Goal: Information Seeking & Learning: Learn about a topic

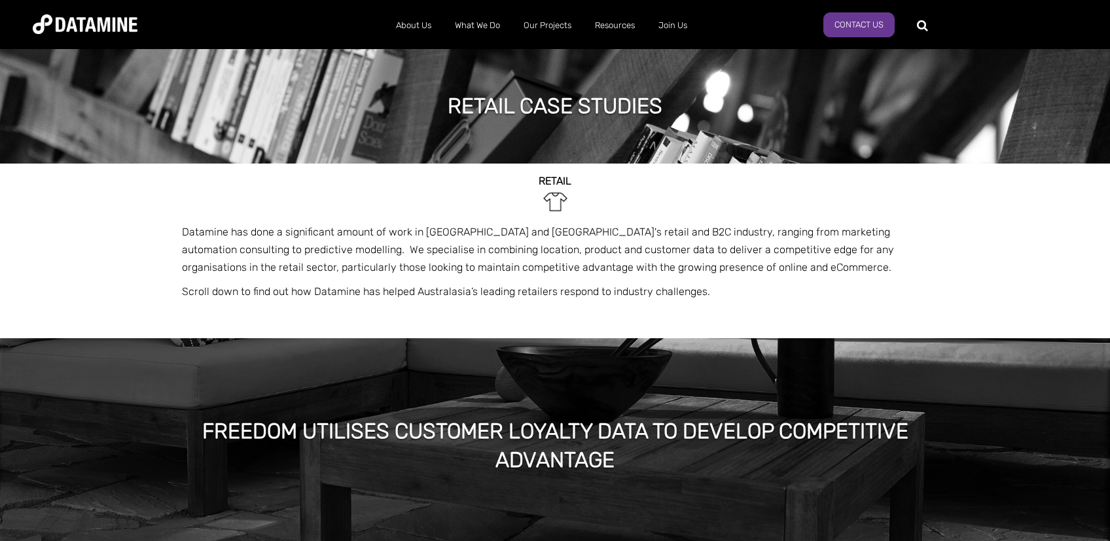
scroll to position [4750, 0]
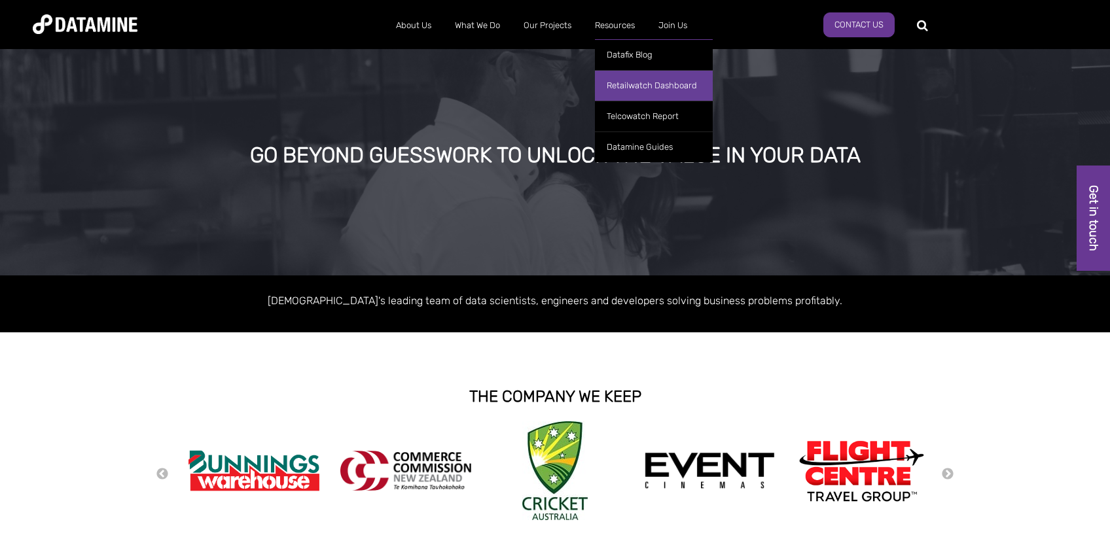
click at [658, 88] on link "Retailwatch Dashboard" at bounding box center [654, 85] width 118 height 31
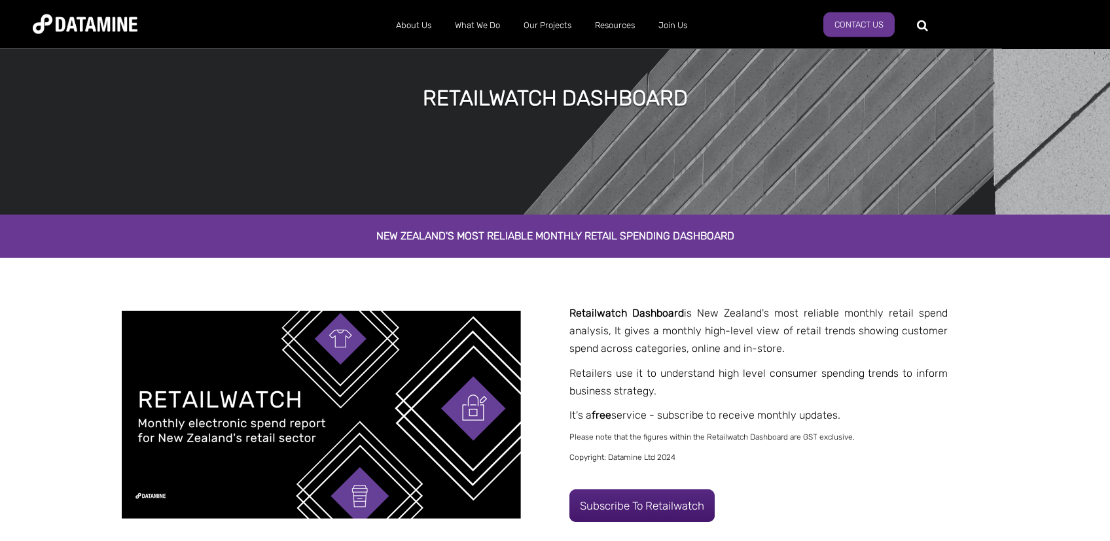
scroll to position [139, 0]
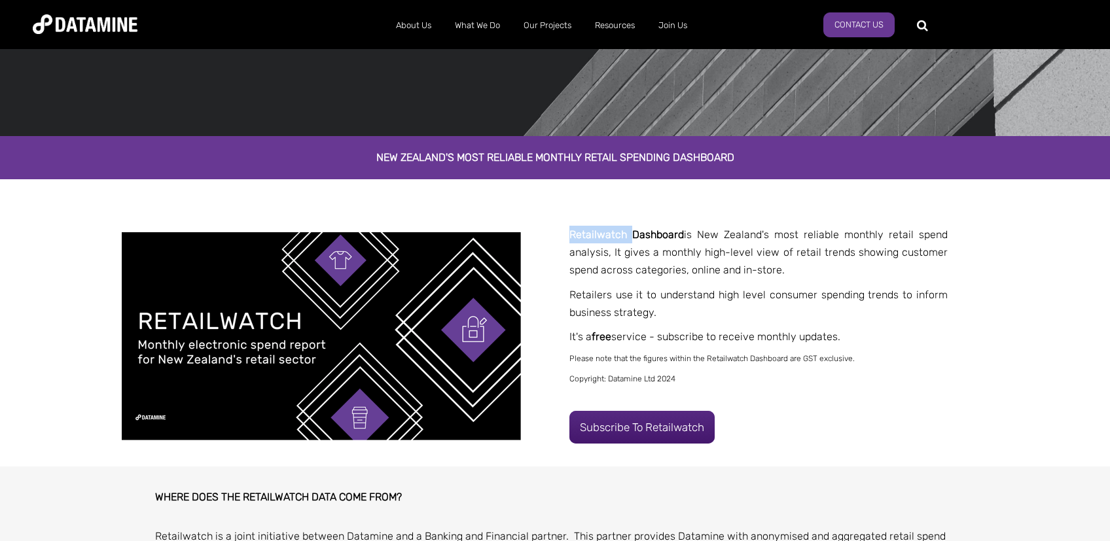
drag, startPoint x: 631, startPoint y: 236, endPoint x: 572, endPoint y: 227, distance: 60.3
click at [572, 227] on p "Retailwatch Dashboard is New Zealand's most reliable monthly retail spend analy…" at bounding box center [759, 253] width 378 height 54
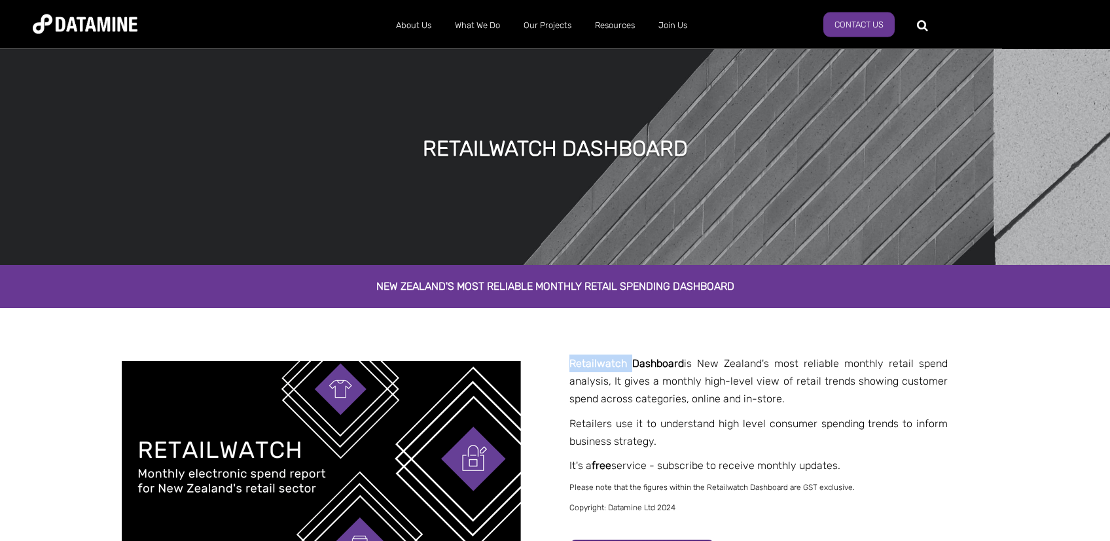
scroll to position [0, 0]
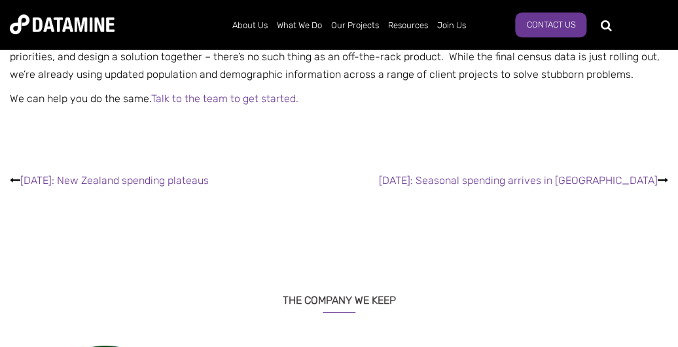
scroll to position [2545, 0]
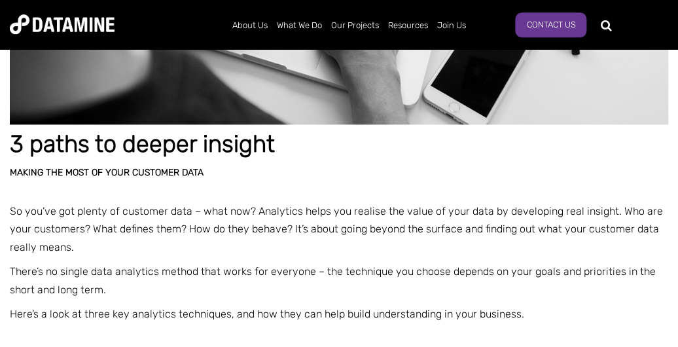
scroll to position [424, 0]
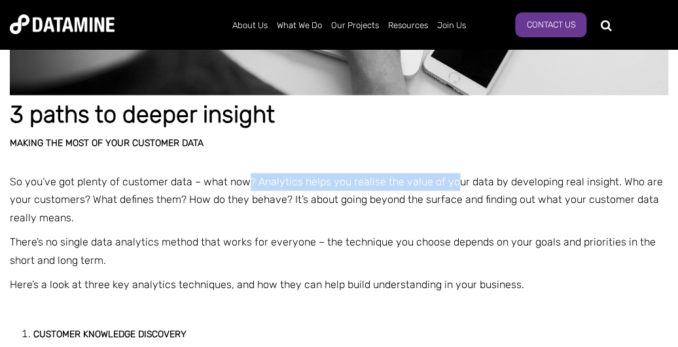
drag, startPoint x: 245, startPoint y: 182, endPoint x: 451, endPoint y: 181, distance: 206.2
click at [451, 181] on span "So you’ve got plenty of customer data – what now? Analytics helps you realise t…" at bounding box center [336, 199] width 653 height 48
click at [452, 181] on span "So you’ve got plenty of customer data – what now? Analytics helps you realise t…" at bounding box center [336, 199] width 653 height 48
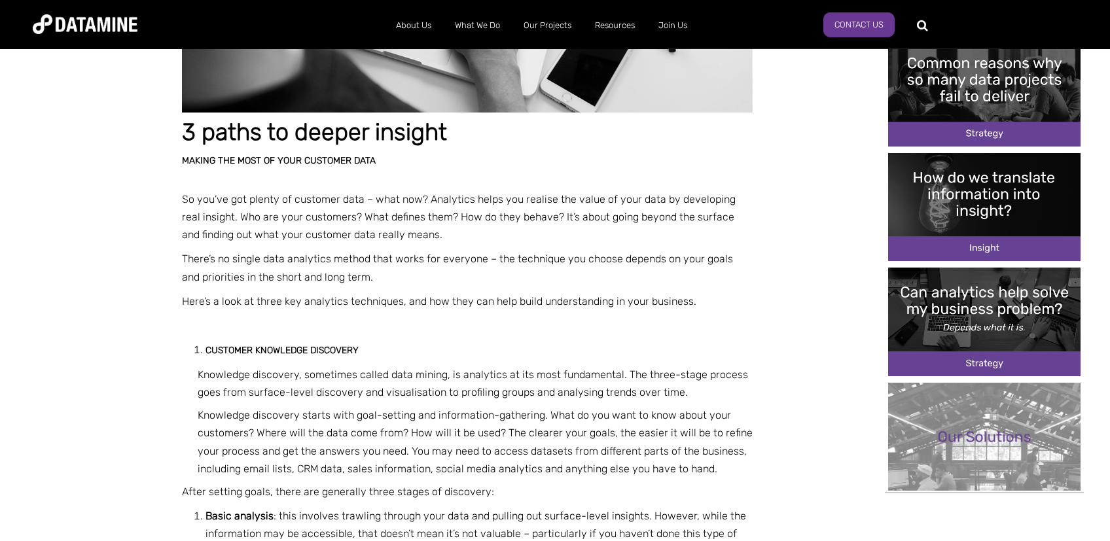
scroll to position [287, 0]
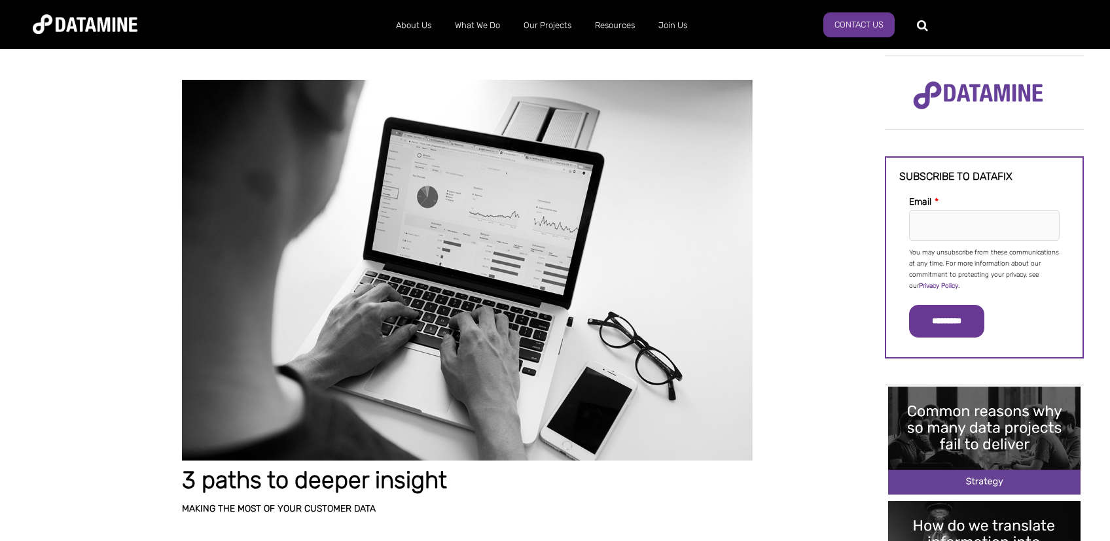
scroll to position [486, 0]
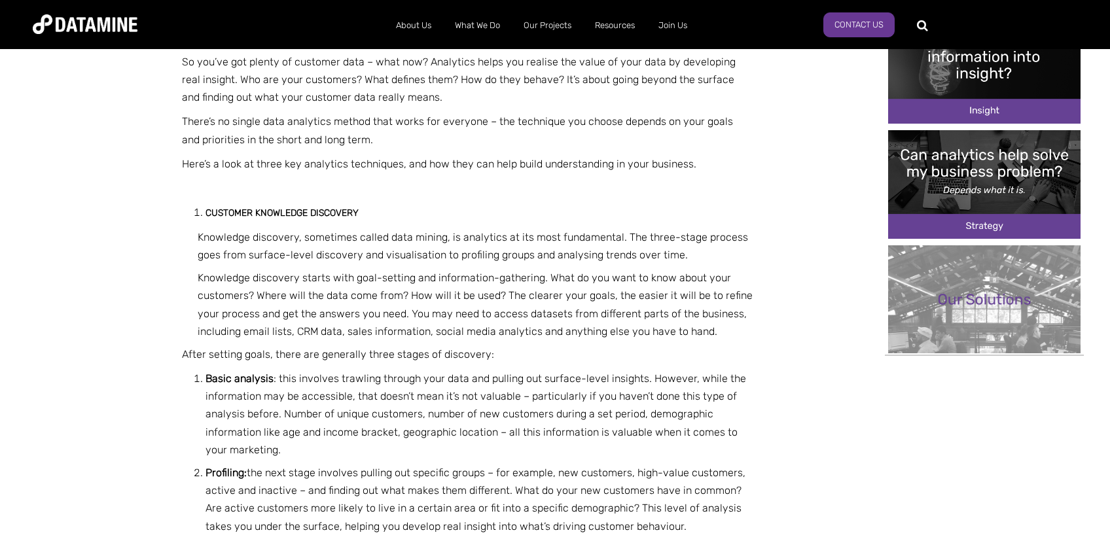
click at [524, 6] on div "About Us The Datamine Story Our People Our Values Our Process Our Partners What…" at bounding box center [555, 24] width 1110 height 49
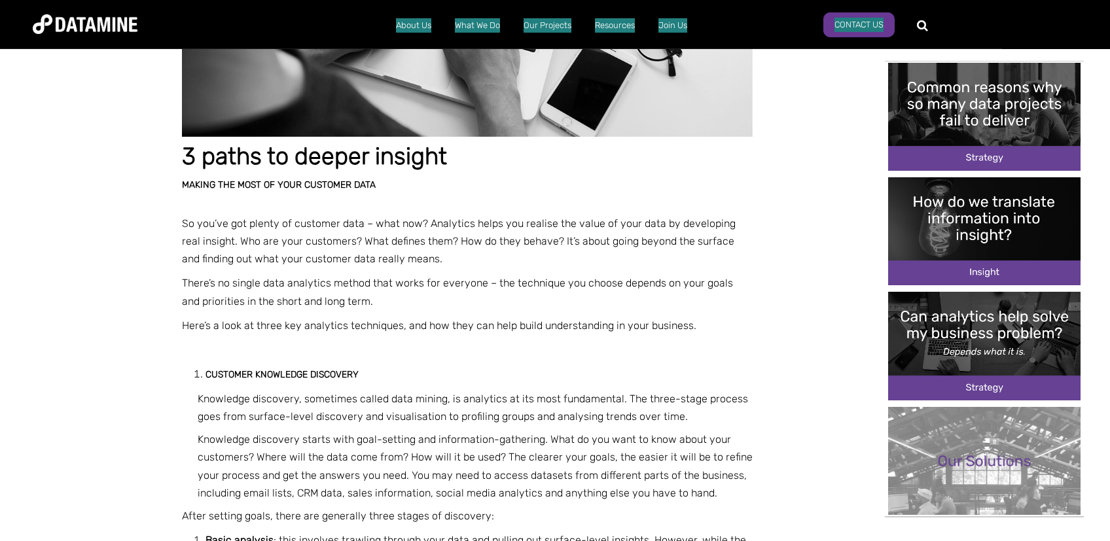
scroll to position [278, 0]
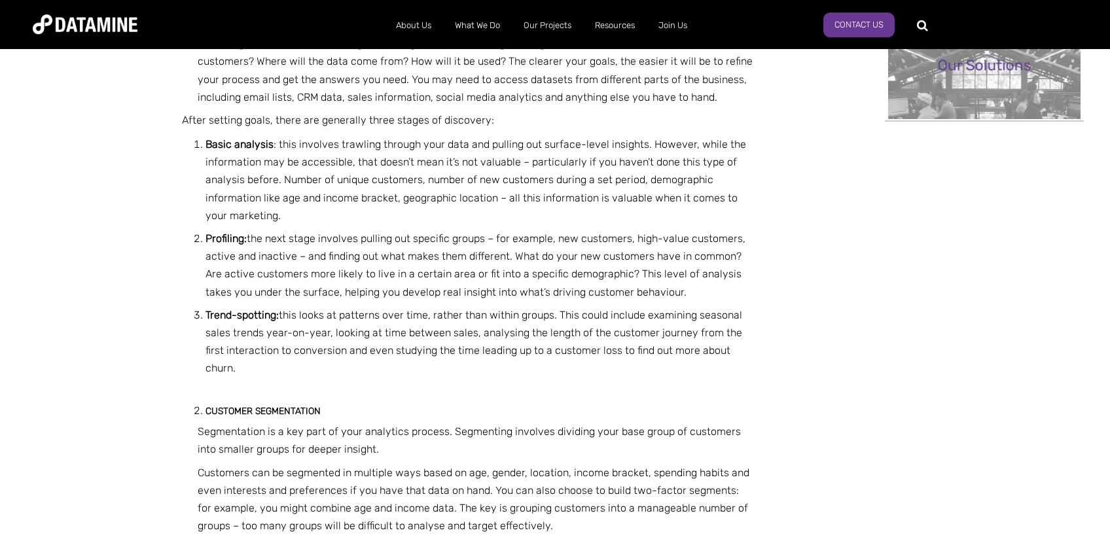
scroll to position [763, 0]
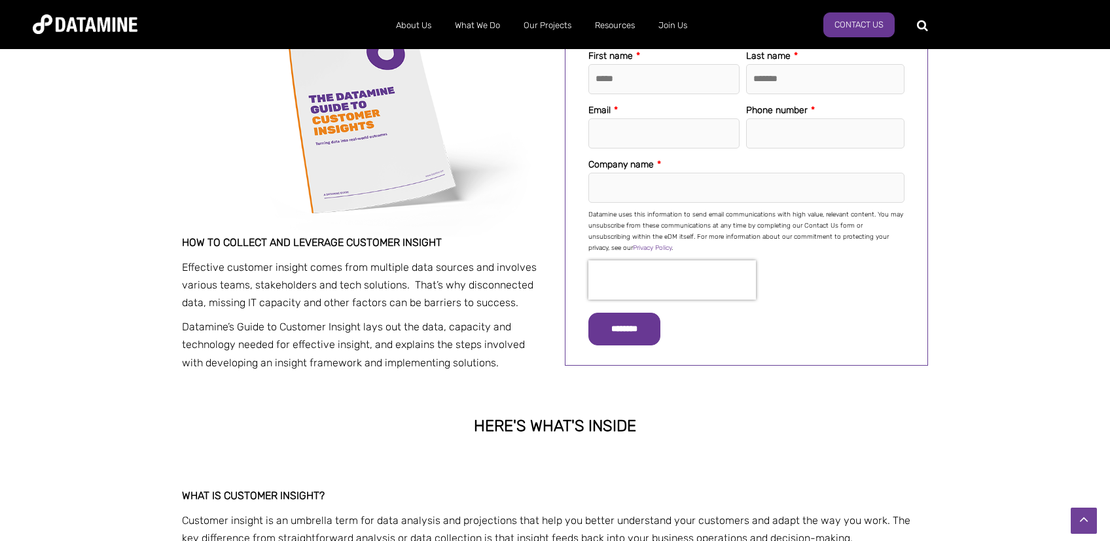
scroll to position [347, 0]
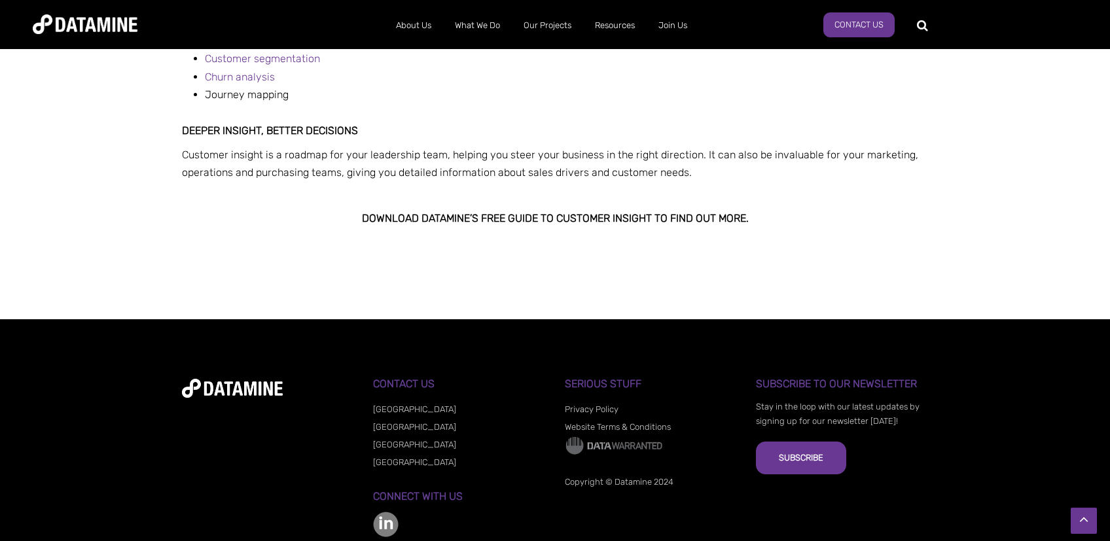
scroll to position [1100, 0]
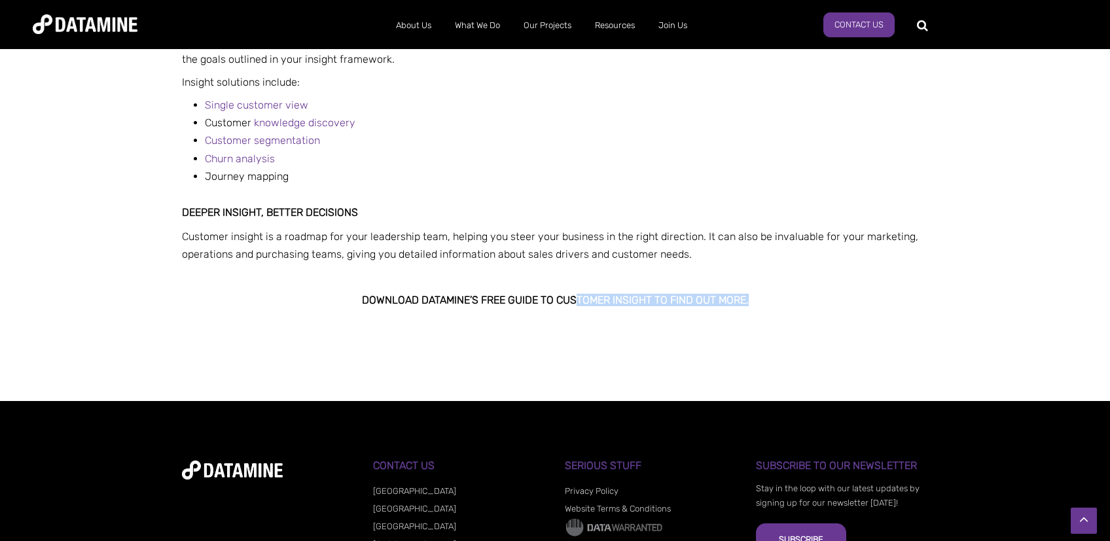
drag, startPoint x: 832, startPoint y: 300, endPoint x: 843, endPoint y: 296, distance: 11.2
click at [842, 297] on h2 "Download Datamine’s free Guide to Customer Insight to find out more." at bounding box center [555, 301] width 746 height 12
click at [843, 296] on h2 "Download Datamine’s free Guide to Customer Insight to find out more." at bounding box center [555, 301] width 746 height 12
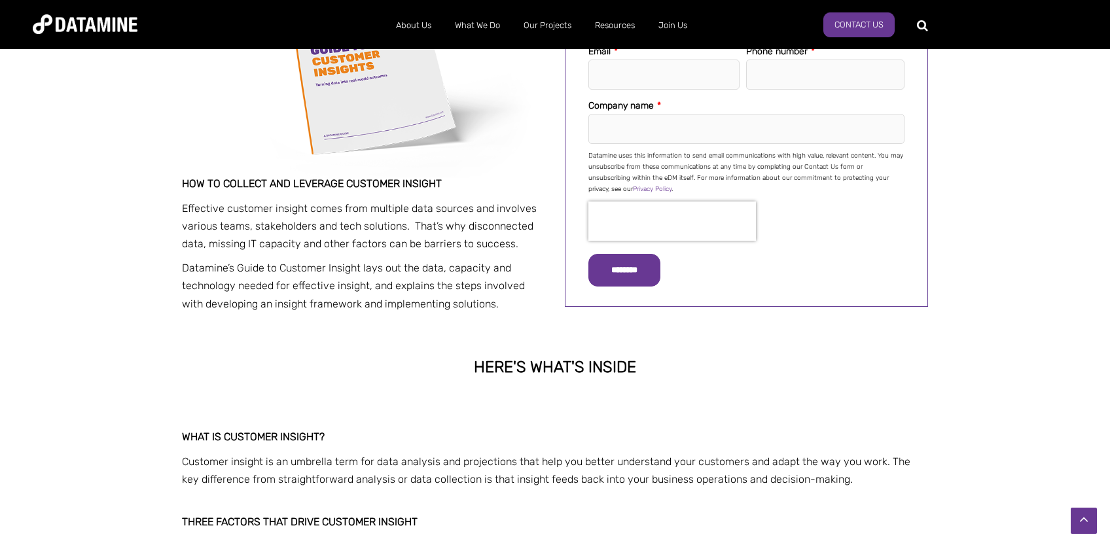
scroll to position [128, 0]
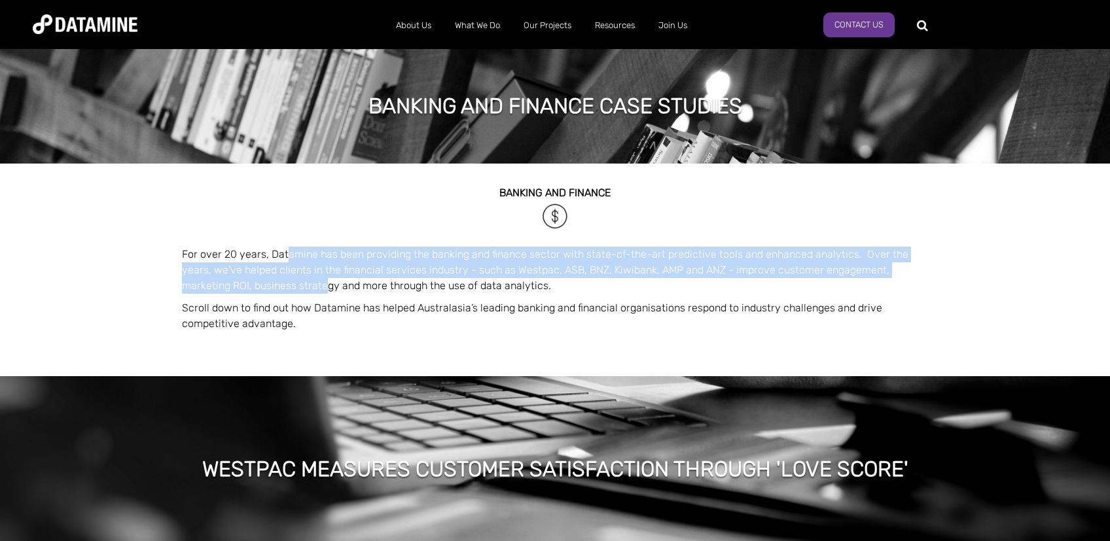
drag, startPoint x: 287, startPoint y: 252, endPoint x: 256, endPoint y: 289, distance: 48.8
click at [256, 289] on p "For over 20 years, Datamine has been providing the banking and finance sector w…" at bounding box center [555, 270] width 746 height 47
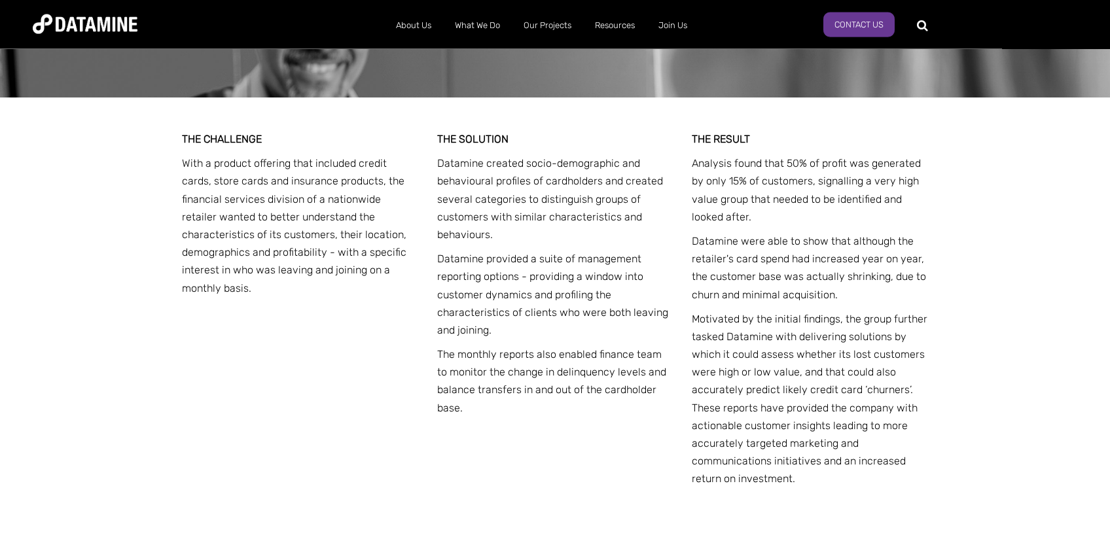
scroll to position [1110, 0]
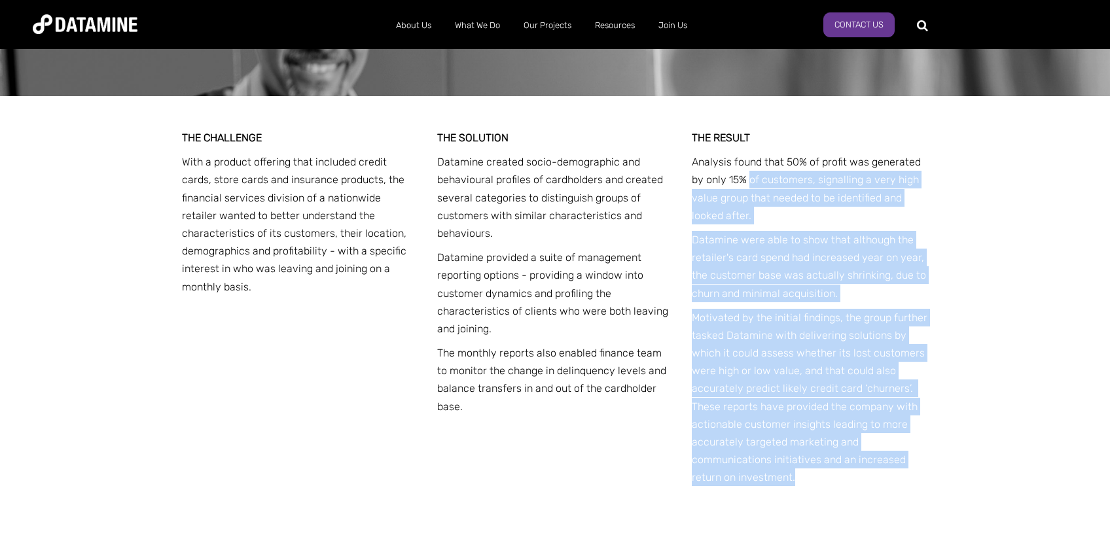
drag, startPoint x: 751, startPoint y: 156, endPoint x: 945, endPoint y: 180, distance: 195.9
click at [945, 180] on div "THE CHALLENGE With a product offering that included credit cards, store cards a…" at bounding box center [555, 321] width 1110 height 451
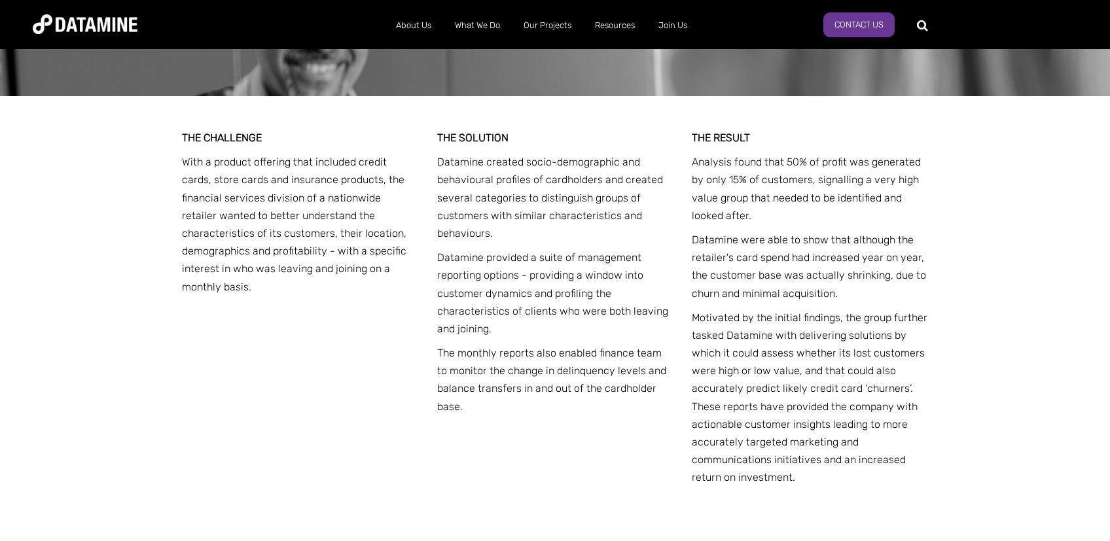
click at [945, 180] on div "THE CHALLENGE With a product offering that included credit cards, store cards a…" at bounding box center [555, 321] width 1110 height 451
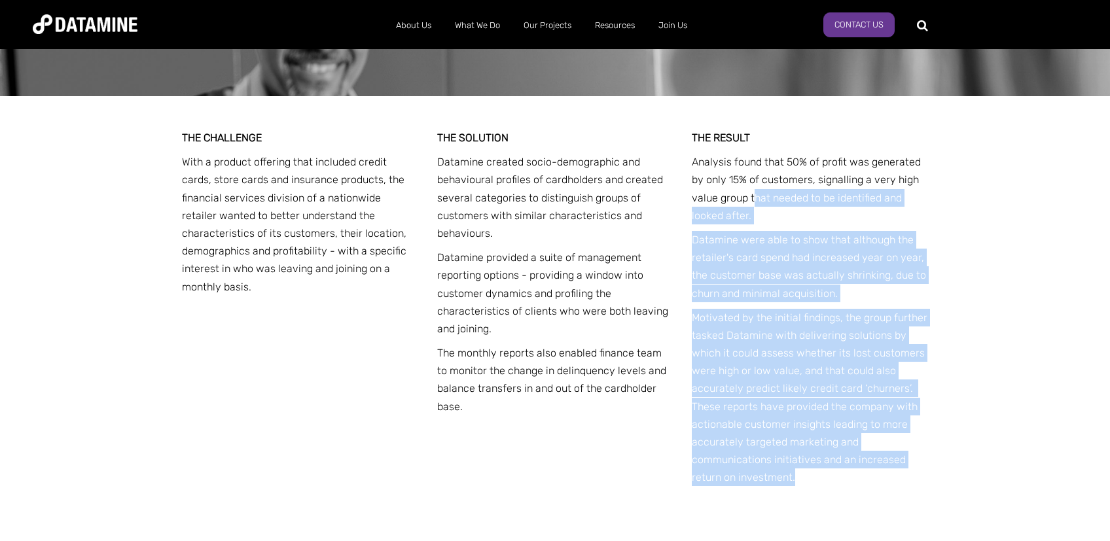
drag, startPoint x: 757, startPoint y: 183, endPoint x: 1023, endPoint y: 215, distance: 268.4
click at [1023, 215] on div "THE CHALLENGE With a product offering that included credit cards, store cards a…" at bounding box center [555, 321] width 1110 height 451
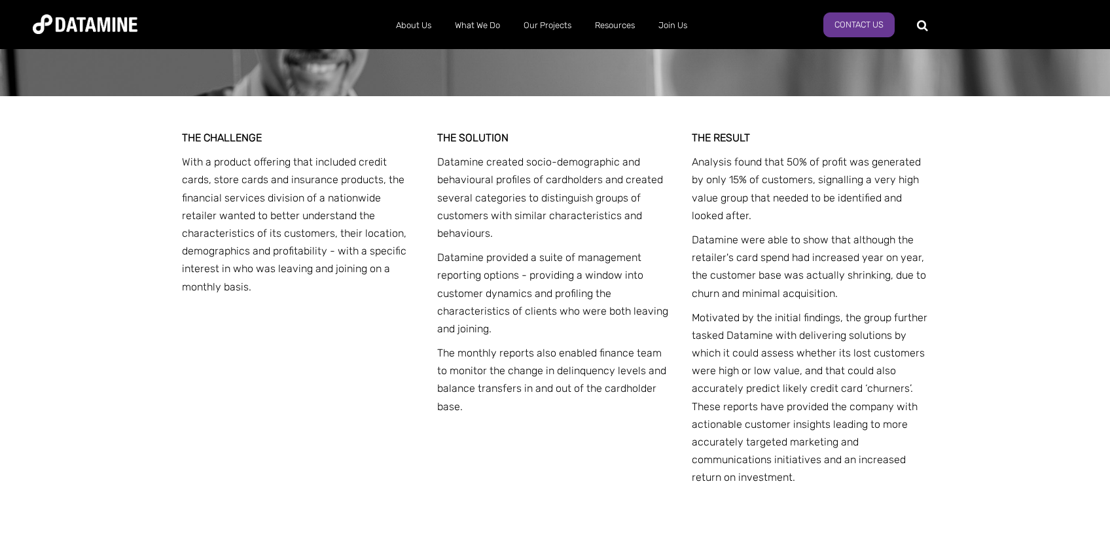
click at [1023, 215] on div "THE CHALLENGE With a product offering that included credit cards, store cards a…" at bounding box center [555, 321] width 1110 height 451
click at [741, 231] on p "Datamine were able to show that although the retailer's card spend had increase…" at bounding box center [810, 266] width 236 height 71
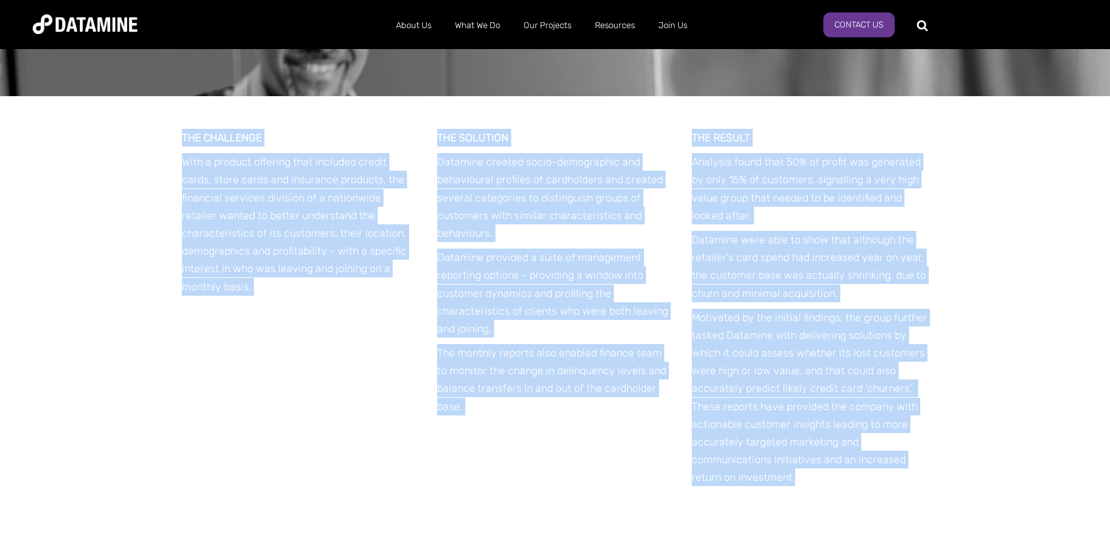
drag, startPoint x: 552, startPoint y: 350, endPoint x: 183, endPoint y: 119, distance: 434.7
click at [183, 119] on div "THE CHALLENGE With a product offering that included credit cards, store cards a…" at bounding box center [555, 321] width 746 height 451
copy div "THE CHALLENGE With a product offering that included credit cards, store cards a…"
click at [722, 472] on div "THE RESULT Analysis found that 50% of profit was generated by only 15% of custo…" at bounding box center [810, 311] width 236 height 365
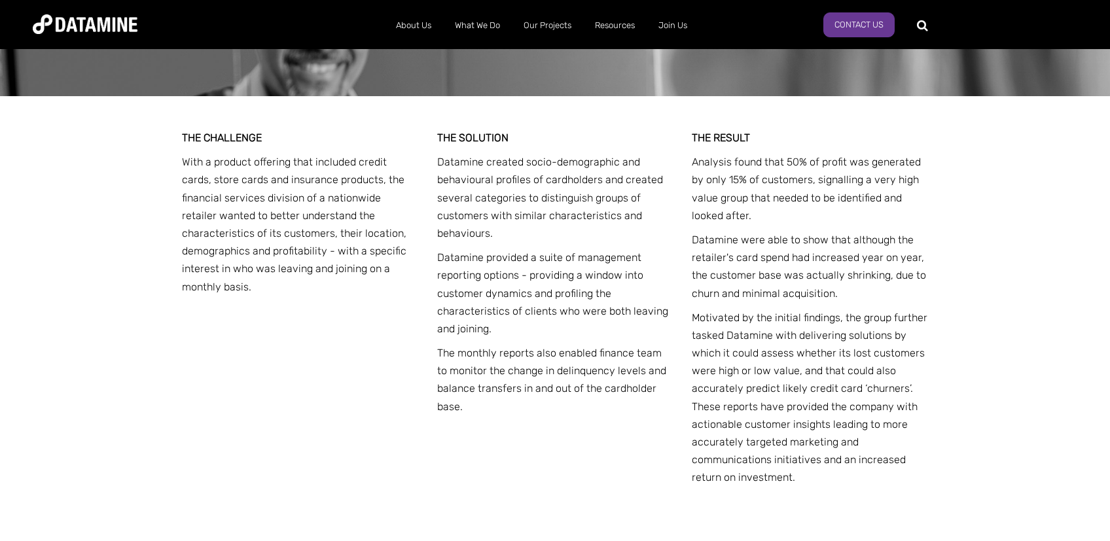
click at [223, 254] on p "With a product offering that included credit cards, store cards and insurance p…" at bounding box center [300, 224] width 236 height 143
click at [300, 244] on p "With a product offering that included credit cards, store cards and insurance p…" at bounding box center [300, 224] width 236 height 143
drag, startPoint x: 479, startPoint y: 151, endPoint x: 484, endPoint y: 146, distance: 7.0
click at [480, 153] on p "Datamine created socio-demographic and behavioural profiles of cardholders and …" at bounding box center [555, 197] width 236 height 89
click at [534, 153] on p "Datamine created socio-demographic and behavioural profiles of cardholders and …" at bounding box center [555, 197] width 236 height 89
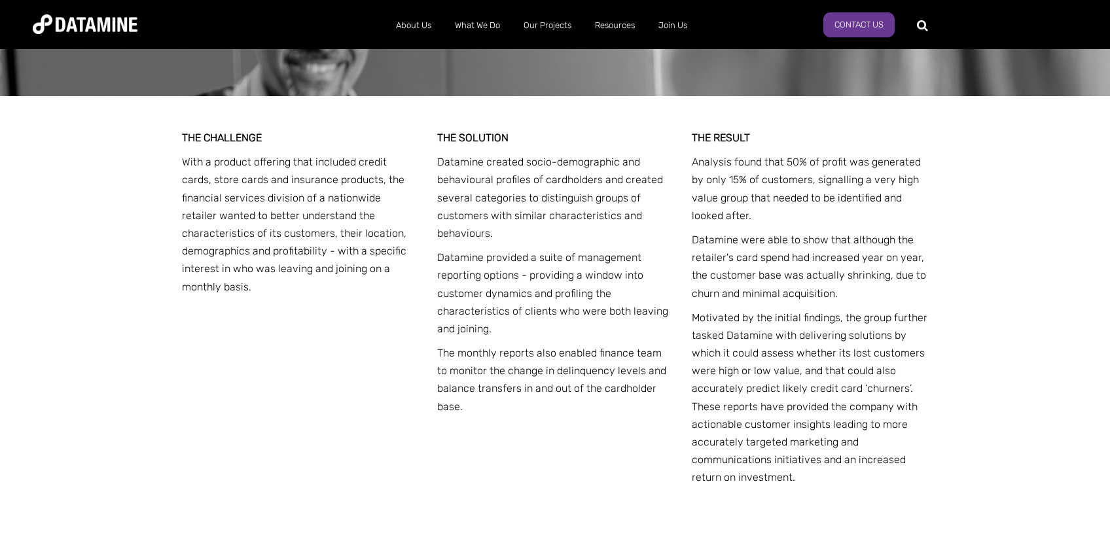
click at [637, 153] on p "Datamine created socio-demographic and behavioural profiles of cardholders and …" at bounding box center [555, 197] width 236 height 89
drag, startPoint x: 471, startPoint y: 164, endPoint x: 537, endPoint y: 166, distance: 66.1
click at [537, 166] on p "Datamine created socio-demographic and behavioural profiles of cardholders and …" at bounding box center [555, 197] width 236 height 89
click at [588, 166] on p "Datamine created socio-demographic and behavioural profiles of cardholders and …" at bounding box center [555, 197] width 236 height 89
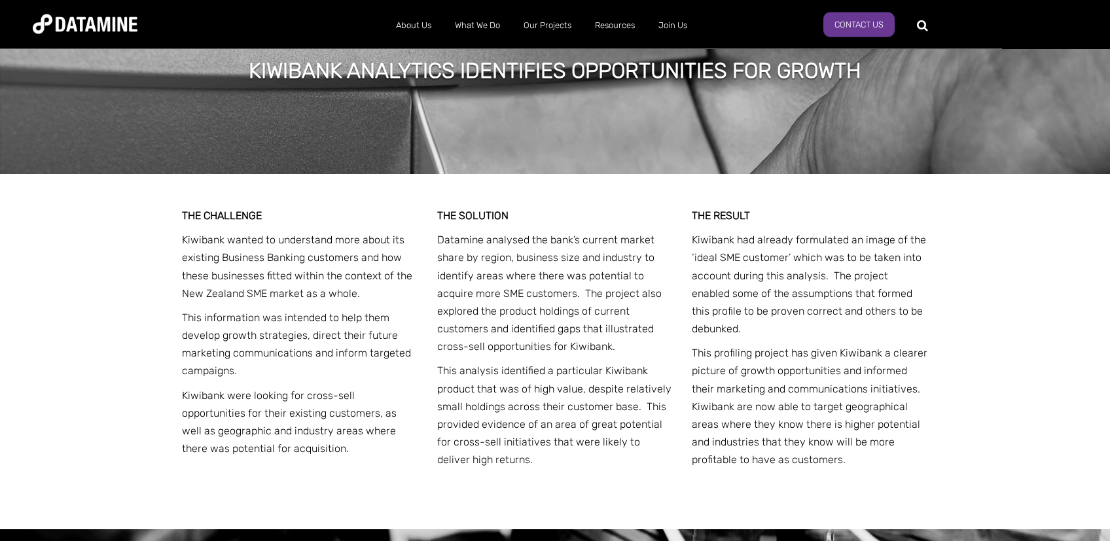
scroll to position [1665, 0]
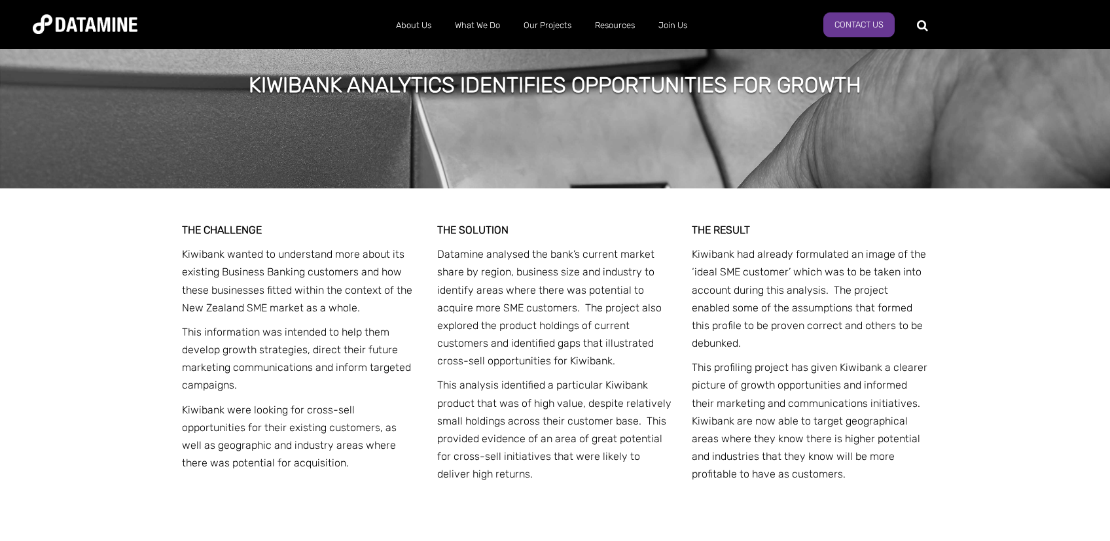
click at [330, 323] on p "This information was intended to help them develop growth strategies, direct th…" at bounding box center [300, 358] width 236 height 71
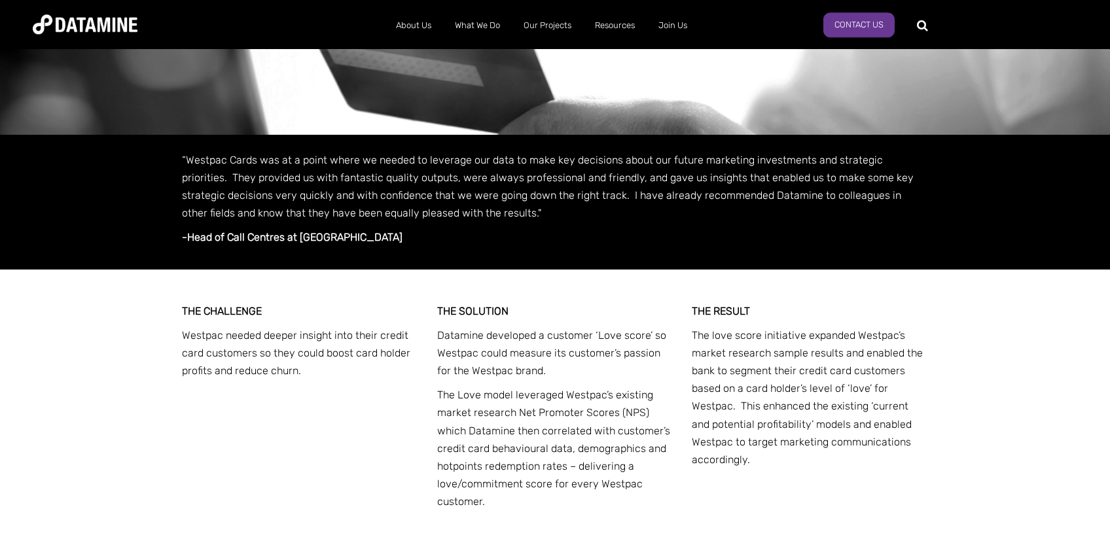
scroll to position [555, 0]
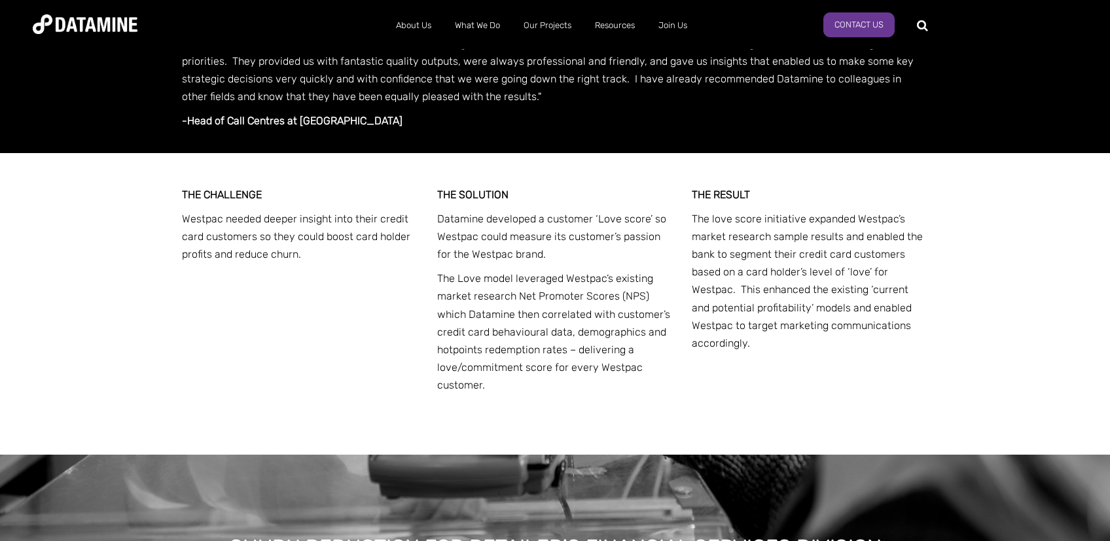
click at [852, 338] on p "The love score initiative expanded Westpac’s market research sample results and…" at bounding box center [810, 281] width 236 height 143
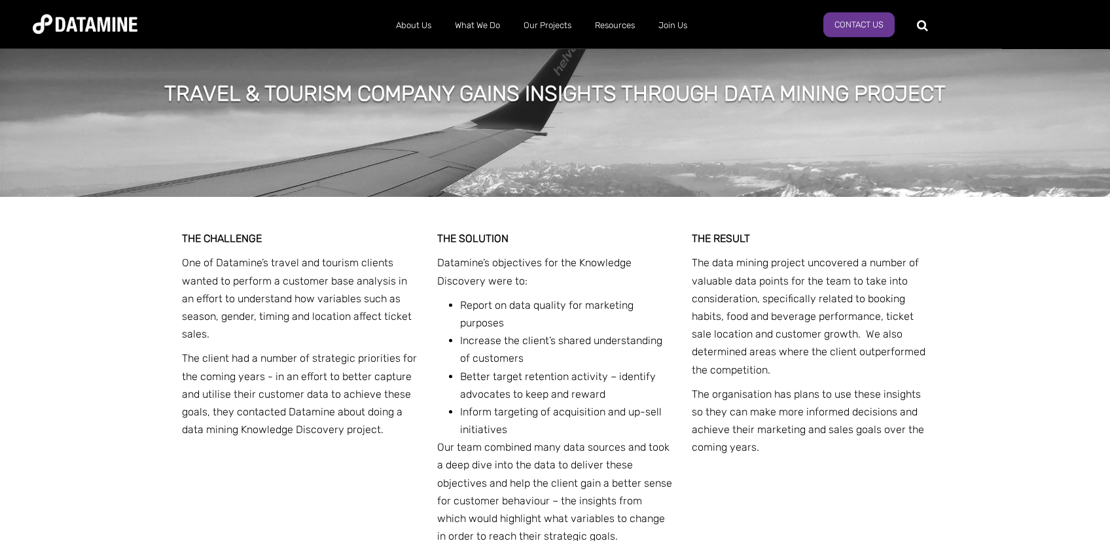
scroll to position [2012, 0]
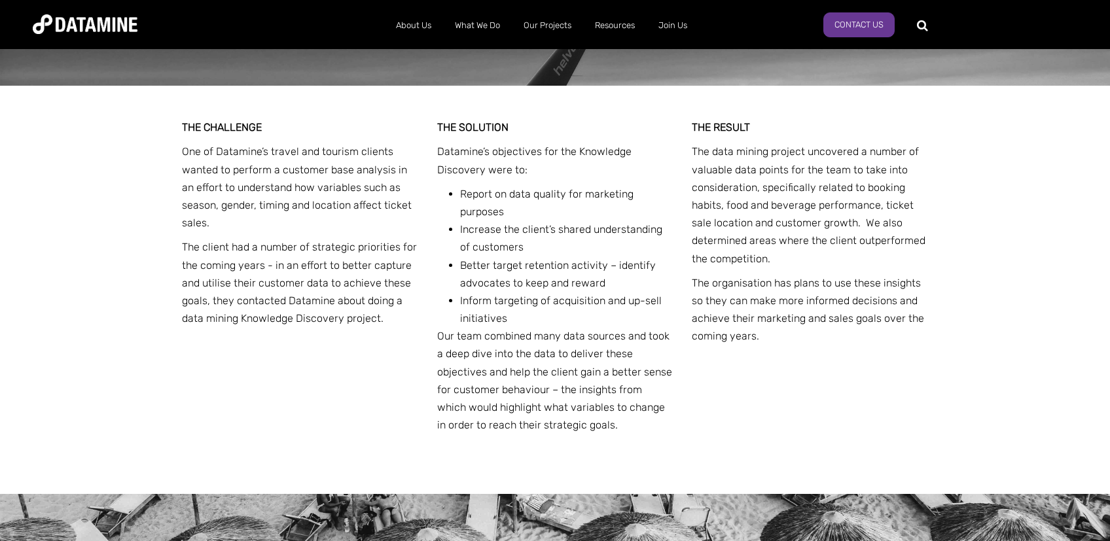
click at [792, 237] on p "The data mining project uncovered a number of valuable data points for the team…" at bounding box center [810, 205] width 236 height 124
drag, startPoint x: 738, startPoint y: 213, endPoint x: 805, endPoint y: 215, distance: 67.5
click at [805, 215] on p "The data mining project uncovered a number of valuable data points for the team…" at bounding box center [810, 205] width 236 height 124
drag, startPoint x: 807, startPoint y: 215, endPoint x: 834, endPoint y: 218, distance: 27.0
click at [819, 215] on p "The data mining project uncovered a number of valuable data points for the team…" at bounding box center [810, 205] width 236 height 124
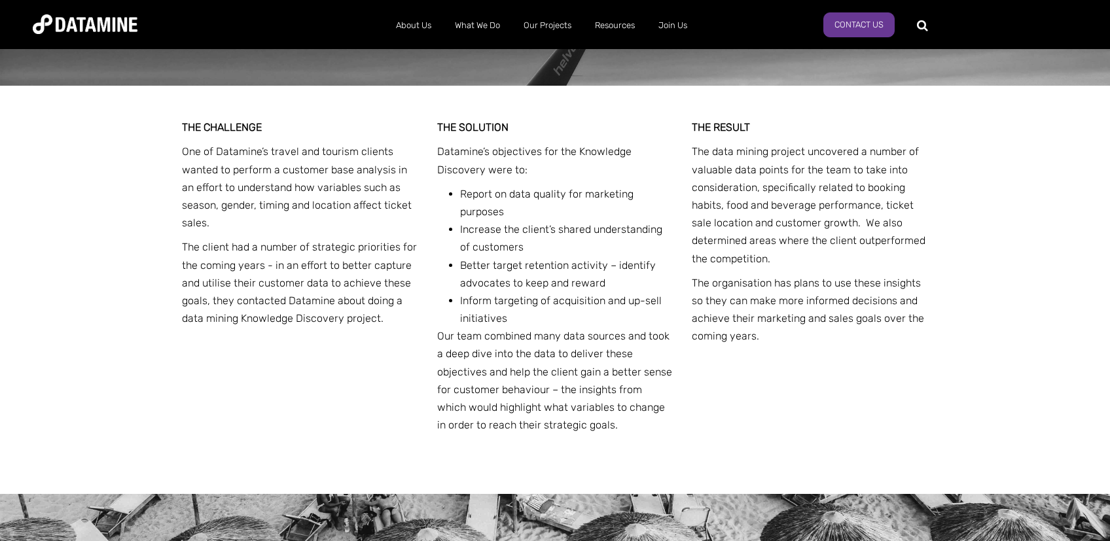
drag, startPoint x: 906, startPoint y: 226, endPoint x: 916, endPoint y: 230, distance: 10.6
click at [911, 226] on p "The data mining project uncovered a number of valuable data points for the team…" at bounding box center [810, 205] width 236 height 124
drag, startPoint x: 759, startPoint y: 269, endPoint x: 933, endPoint y: 272, distance: 173.5
click at [917, 267] on p "The data mining project uncovered a number of valuable data points for the team…" at bounding box center [810, 205] width 236 height 124
drag, startPoint x: 933, startPoint y: 272, endPoint x: 900, endPoint y: 282, distance: 35.0
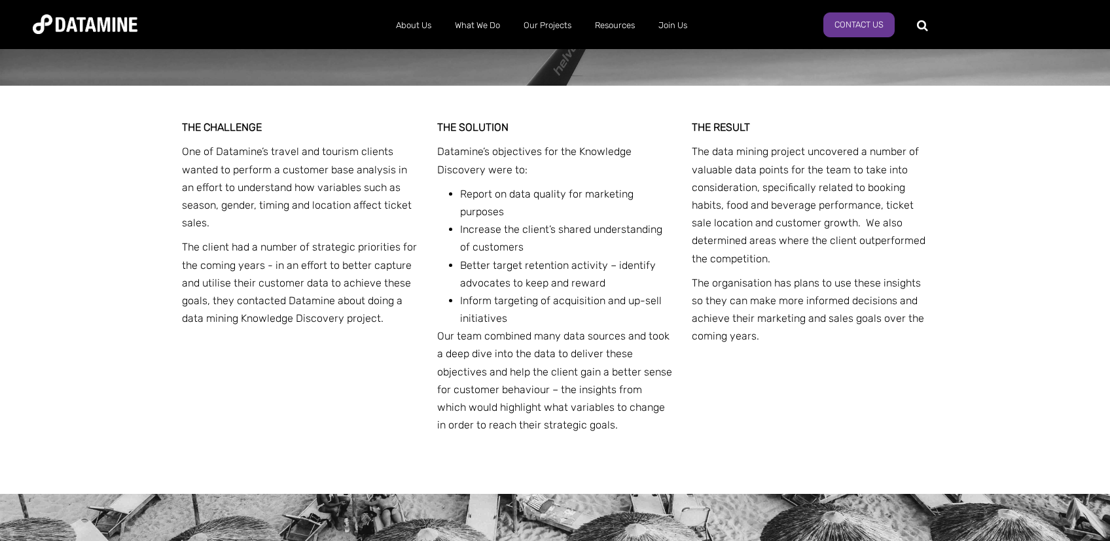
click at [933, 272] on div "THE CHALLENGE One of Datamine’s travel and tourism clients wanted to perform a …" at bounding box center [555, 290] width 766 height 409
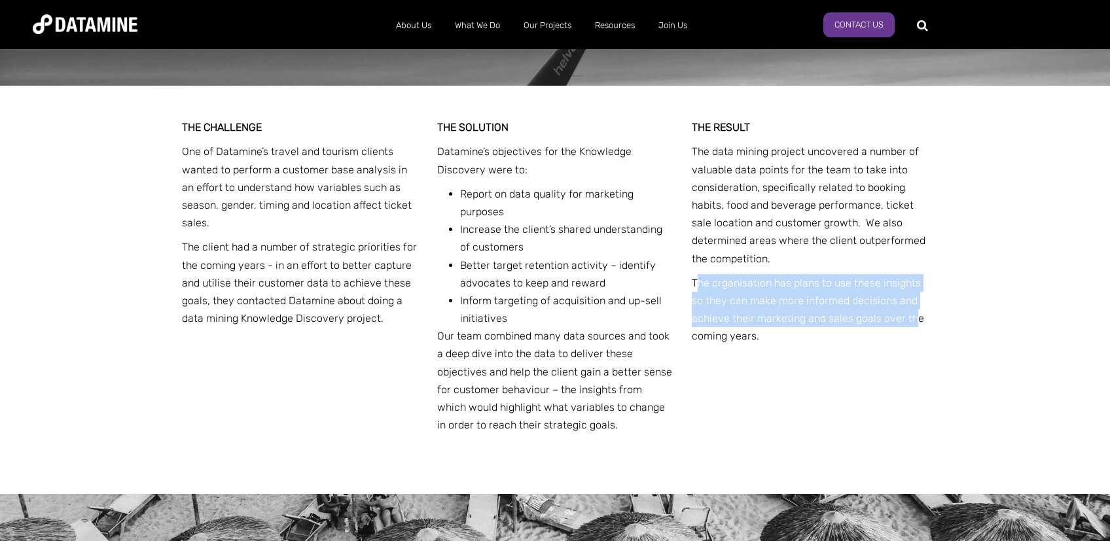
drag, startPoint x: 695, startPoint y: 312, endPoint x: 917, endPoint y: 341, distance: 223.1
click at [917, 341] on p "The organisation has plans to use these insights so they can make more informed…" at bounding box center [810, 309] width 236 height 71
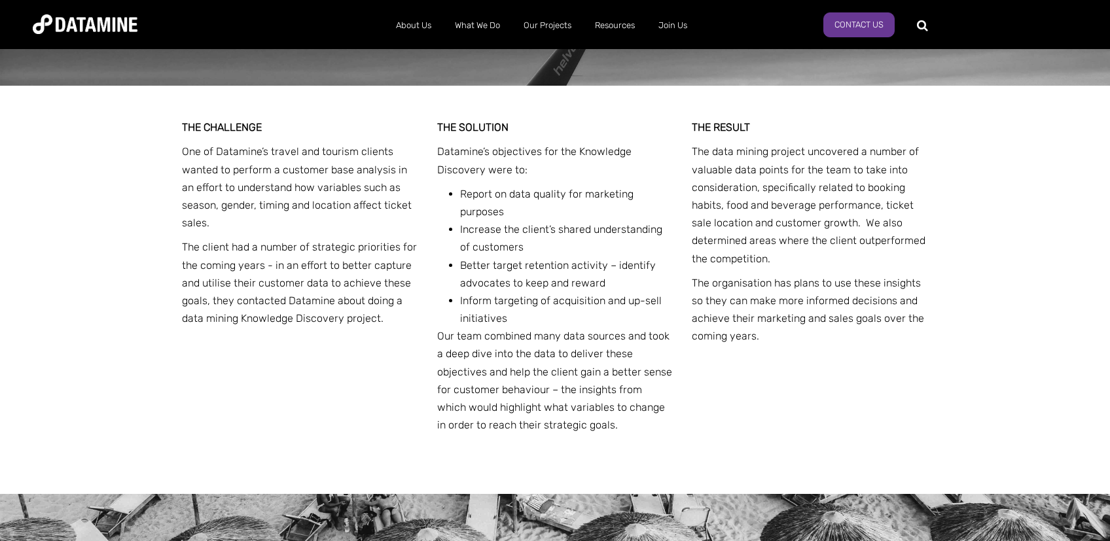
click at [917, 341] on p "The organisation has plans to use these insights so they can make more informed…" at bounding box center [810, 309] width 236 height 71
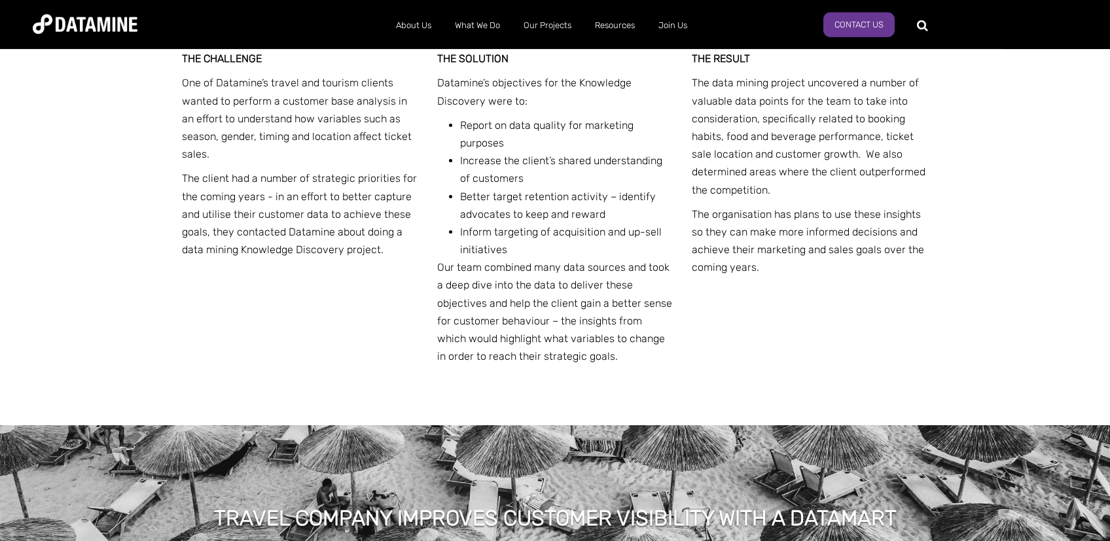
scroll to position [2082, 0]
click at [664, 256] on li "Inform targeting of acquisition and up-sell initiatives" at bounding box center [566, 240] width 213 height 35
click at [886, 276] on p "The organisation has plans to use these insights so they can make more informed…" at bounding box center [810, 240] width 236 height 71
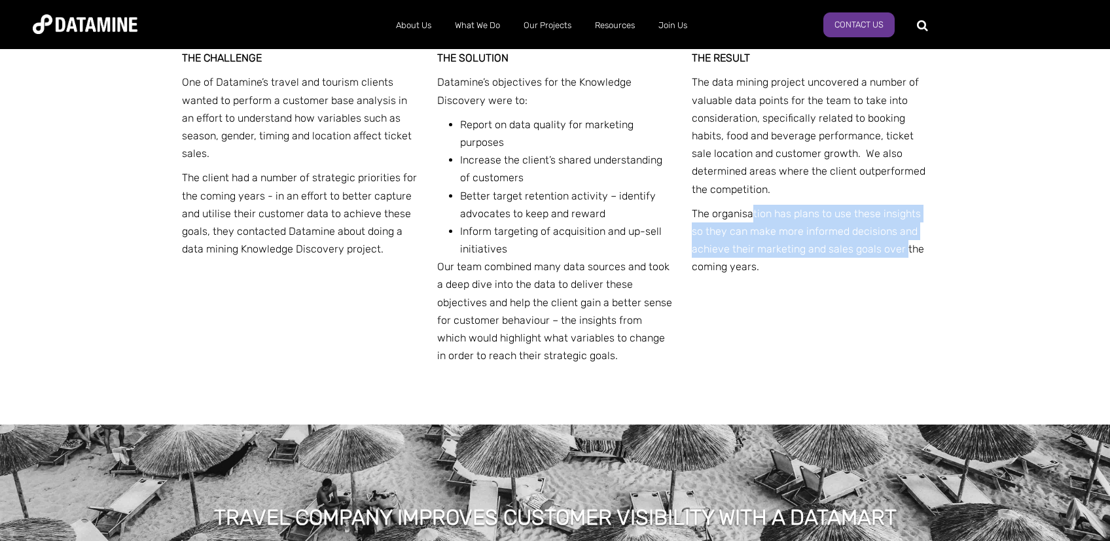
drag, startPoint x: 752, startPoint y: 247, endPoint x: 905, endPoint y: 278, distance: 156.1
click at [905, 276] on p "The organisation has plans to use these insights so they can make more informed…" at bounding box center [810, 240] width 236 height 71
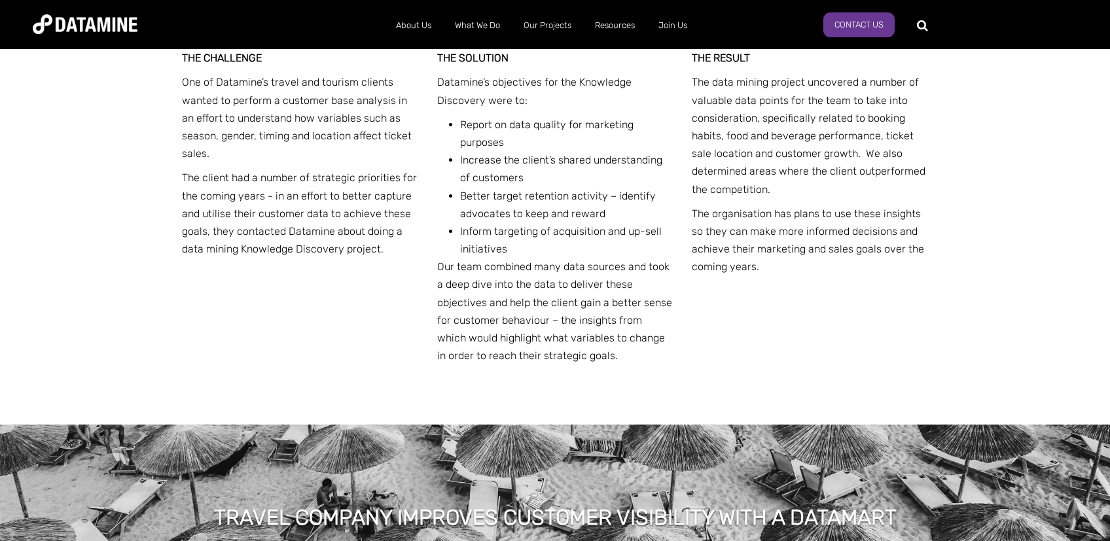
drag, startPoint x: 937, startPoint y: 284, endPoint x: 765, endPoint y: 290, distance: 172.3
click at [765, 290] on div "THE CHALLENGE One of Datamine’s travel and tourism clients wanted to perform a …" at bounding box center [555, 220] width 766 height 409
click at [763, 276] on p "The organisation has plans to use these insights so they can make more informed…" at bounding box center [810, 240] width 236 height 71
click at [763, 113] on p "The data mining project uncovered a number of valuable data points for the team…" at bounding box center [810, 135] width 236 height 124
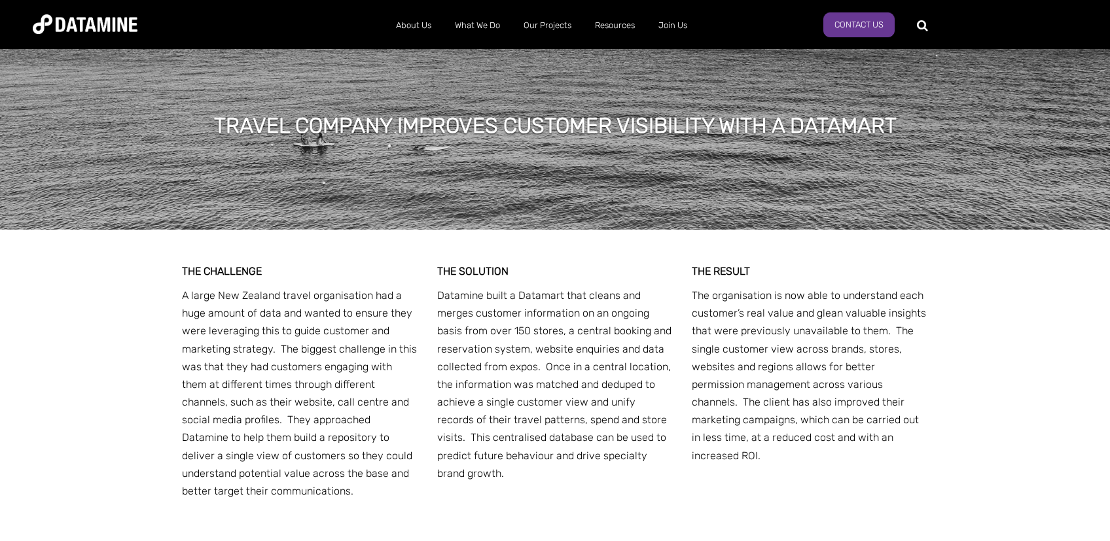
scroll to position [2543, 0]
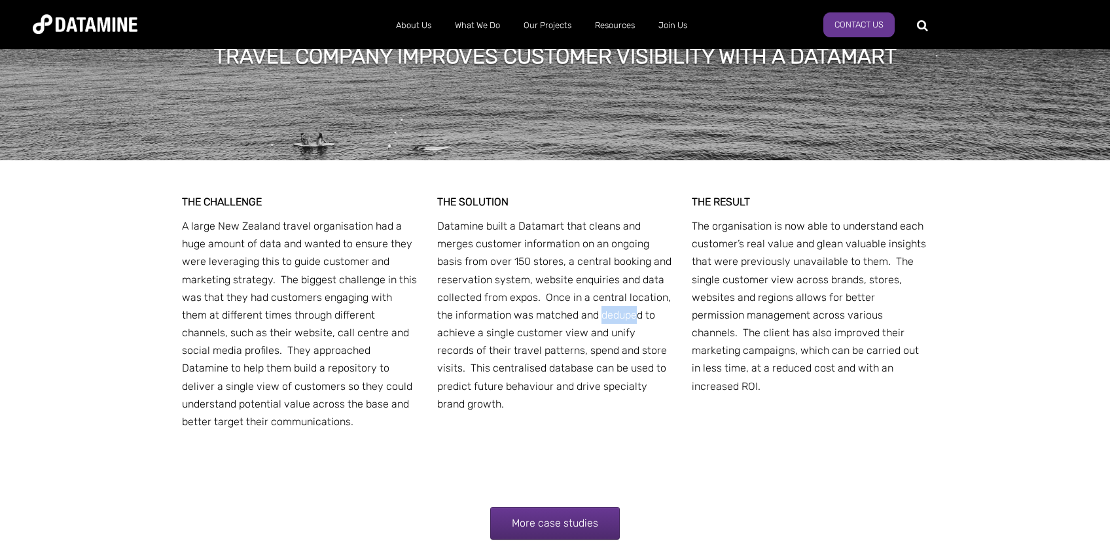
drag, startPoint x: 638, startPoint y: 345, endPoint x: 602, endPoint y: 344, distance: 35.4
click at [602, 344] on p "Datamine built a Datamart that cleans and merges customer information on an ong…" at bounding box center [555, 315] width 236 height 196
drag, startPoint x: 640, startPoint y: 344, endPoint x: 599, endPoint y: 347, distance: 40.7
click at [599, 347] on p "Datamine built a Datamart that cleans and merges customer information on an ong…" at bounding box center [555, 315] width 236 height 196
copy p "deduped"
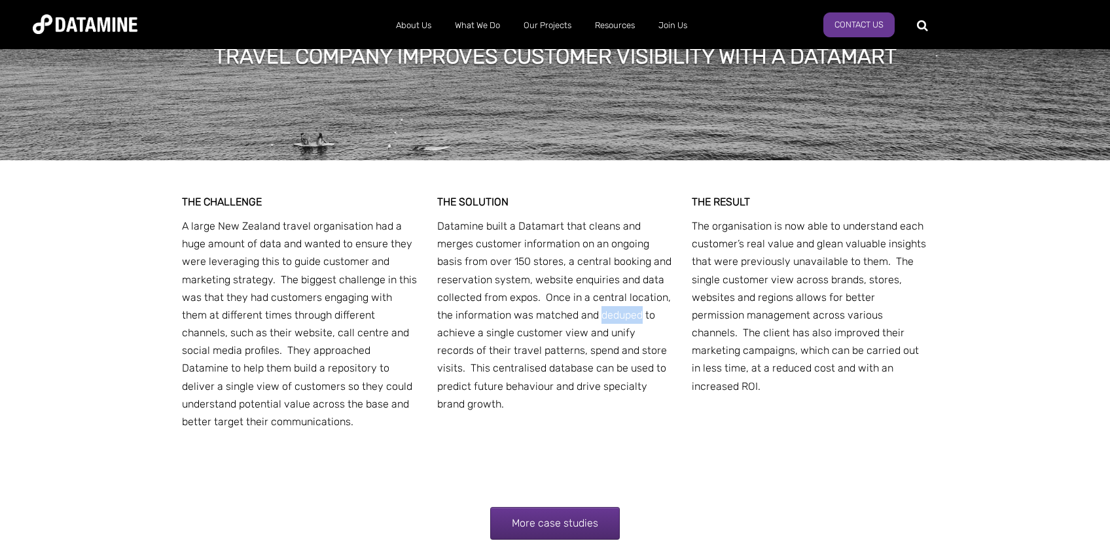
click at [754, 358] on p "The organisation is now able to understand each customer’s real value and glean…" at bounding box center [810, 306] width 236 height 178
click at [751, 350] on p "The organisation is now able to understand each customer’s real value and glean…" at bounding box center [810, 306] width 236 height 178
click at [761, 395] on p "The organisation is now able to understand each customer’s real value and glean…" at bounding box center [810, 306] width 236 height 178
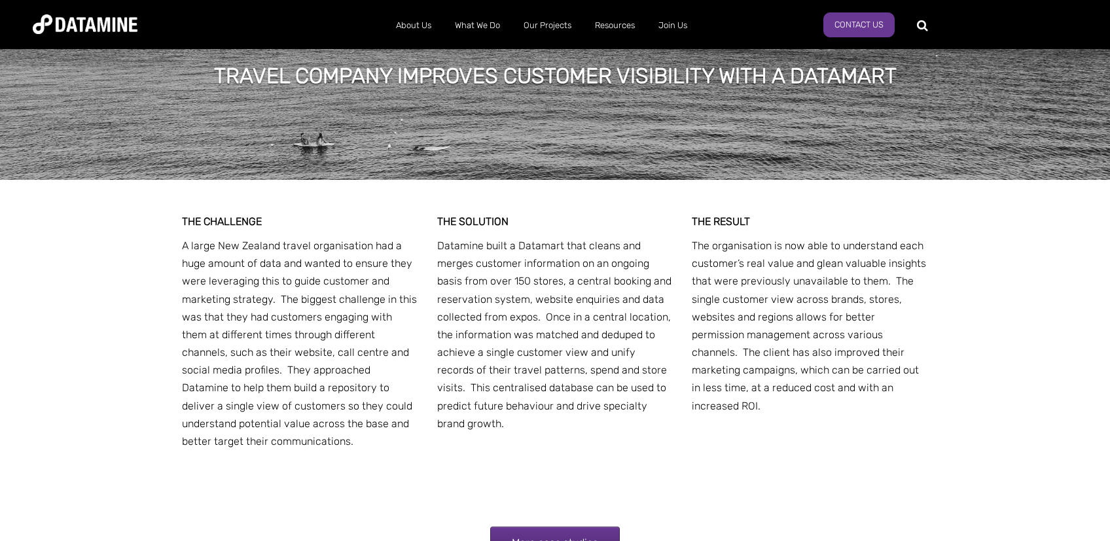
scroll to position [2474, 0]
